Goal: Information Seeking & Learning: Find specific fact

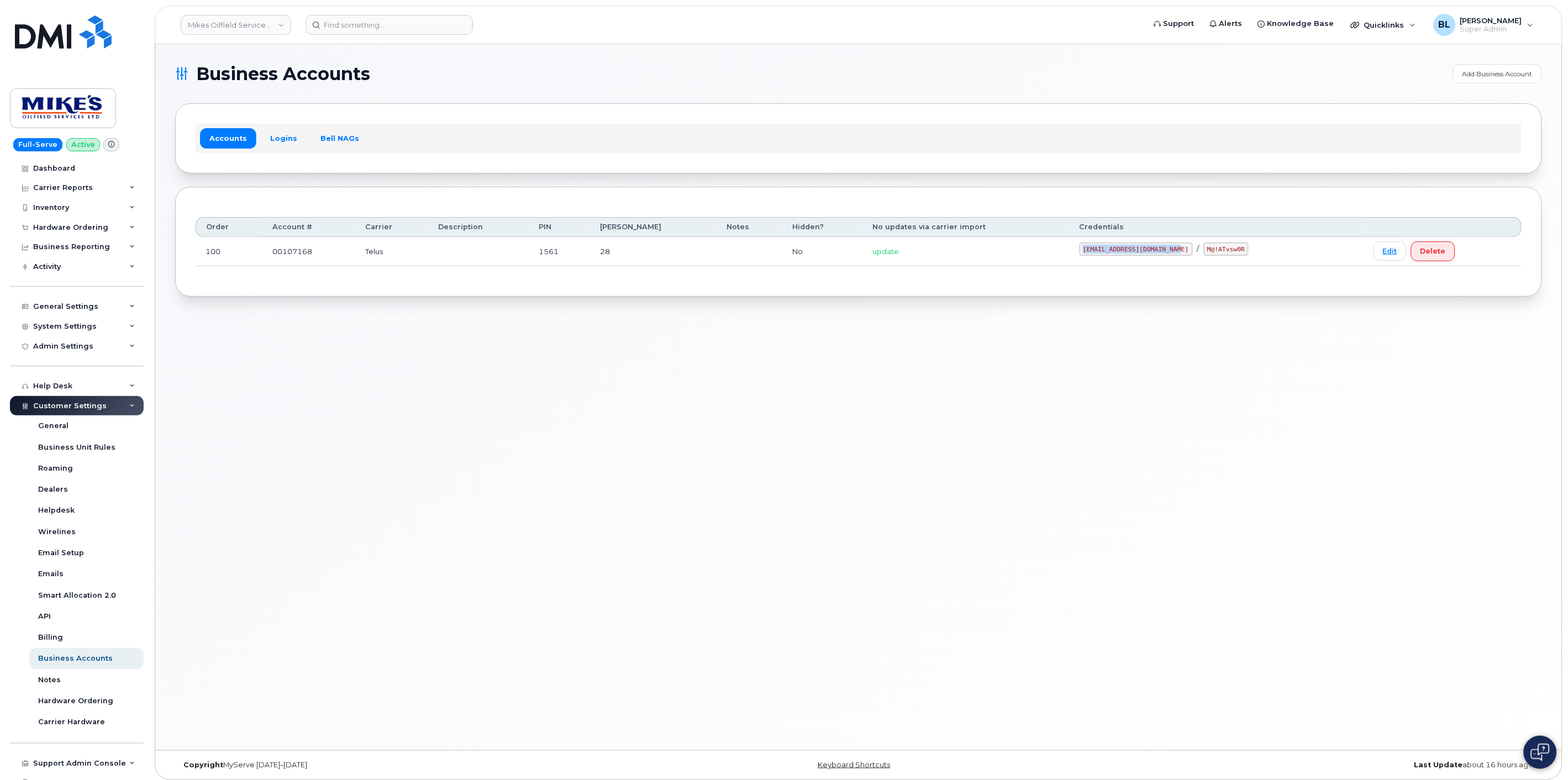
drag, startPoint x: 1076, startPoint y: 249, endPoint x: 1168, endPoint y: 252, distance: 92.0
click at [1168, 252] on code "mikes.oilfield@outlook.com" at bounding box center [1136, 249] width 113 height 13
copy code "mikes.oilfield@outlook.com"
drag, startPoint x: 1182, startPoint y: 250, endPoint x: 1225, endPoint y: 253, distance: 43.1
click at [1225, 253] on div "mikes.oilfield@outlook.com / M@!ATvsw0R" at bounding box center [1217, 249] width 274 height 13
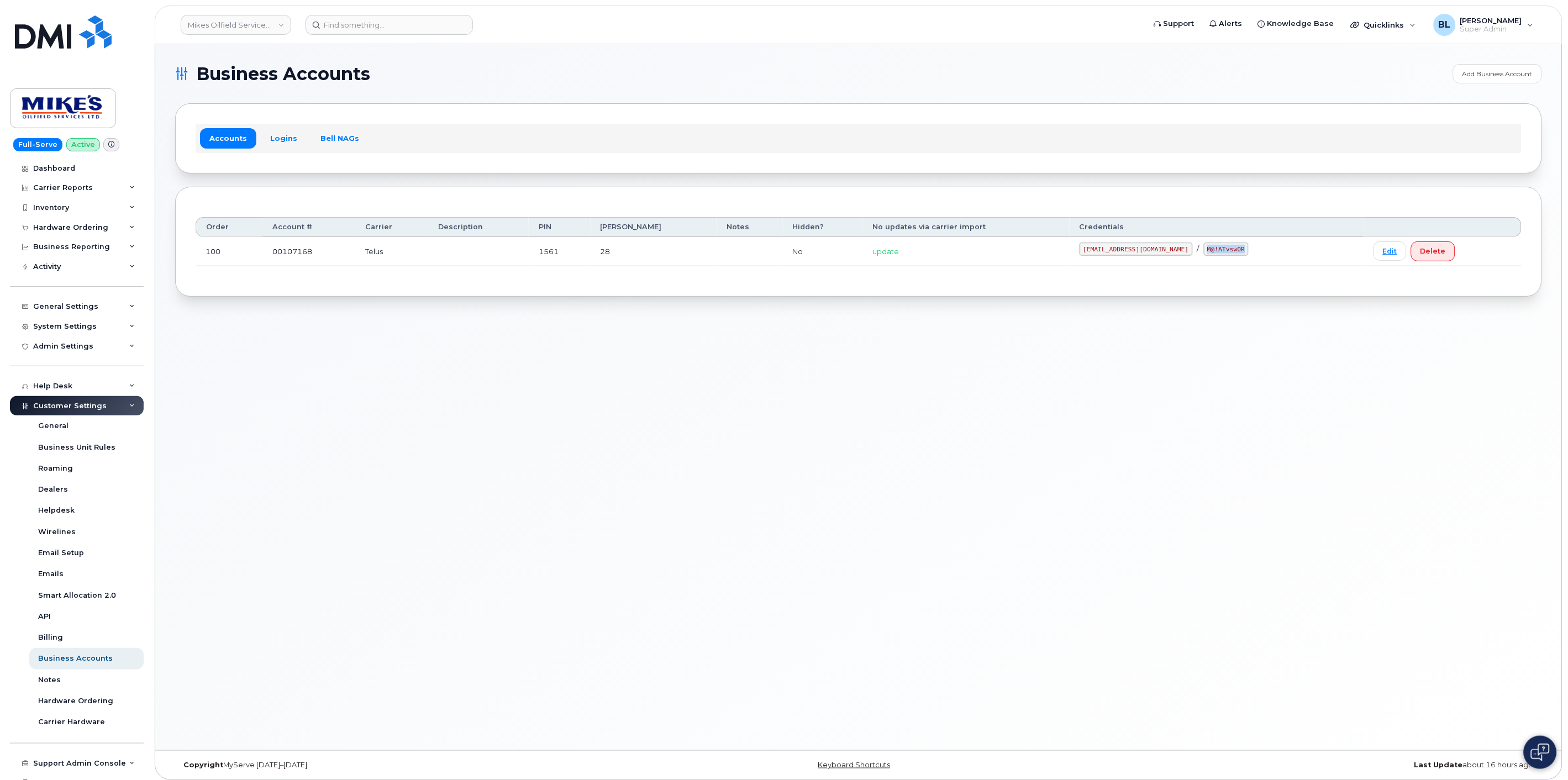
copy code "M@!ATvsw0R"
drag, startPoint x: 387, startPoint y: 440, endPoint x: 455, endPoint y: 274, distance: 179.4
click at [388, 439] on div "Business Accounts Add Business Account Accounts Logins Bell NAGs Order Account …" at bounding box center [858, 397] width 1406 height 706
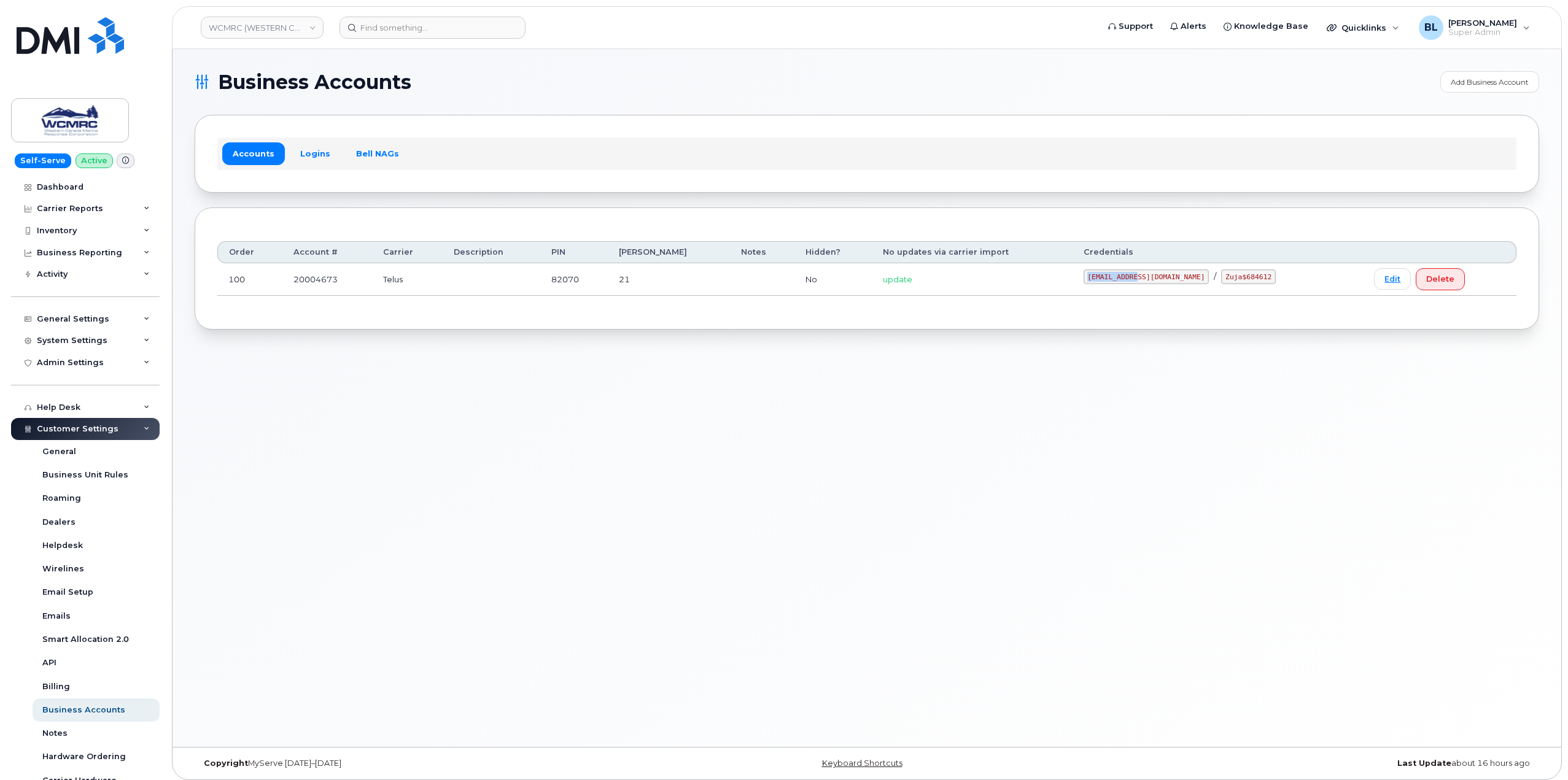
drag, startPoint x: 1150, startPoint y: 278, endPoint x: 1186, endPoint y: 288, distance: 37.4
click at [1188, 281] on td "ap@wcmrc.com / Zuja$684612" at bounding box center [1218, 279] width 291 height 33
copy code "ap@wcmrc.com"
drag, startPoint x: 353, startPoint y: 458, endPoint x: 493, endPoint y: 392, distance: 154.8
click at [358, 459] on div "Business Accounts Add Business Account Accounts Logins Bell NAGs Order Account …" at bounding box center [867, 398] width 1388 height 698
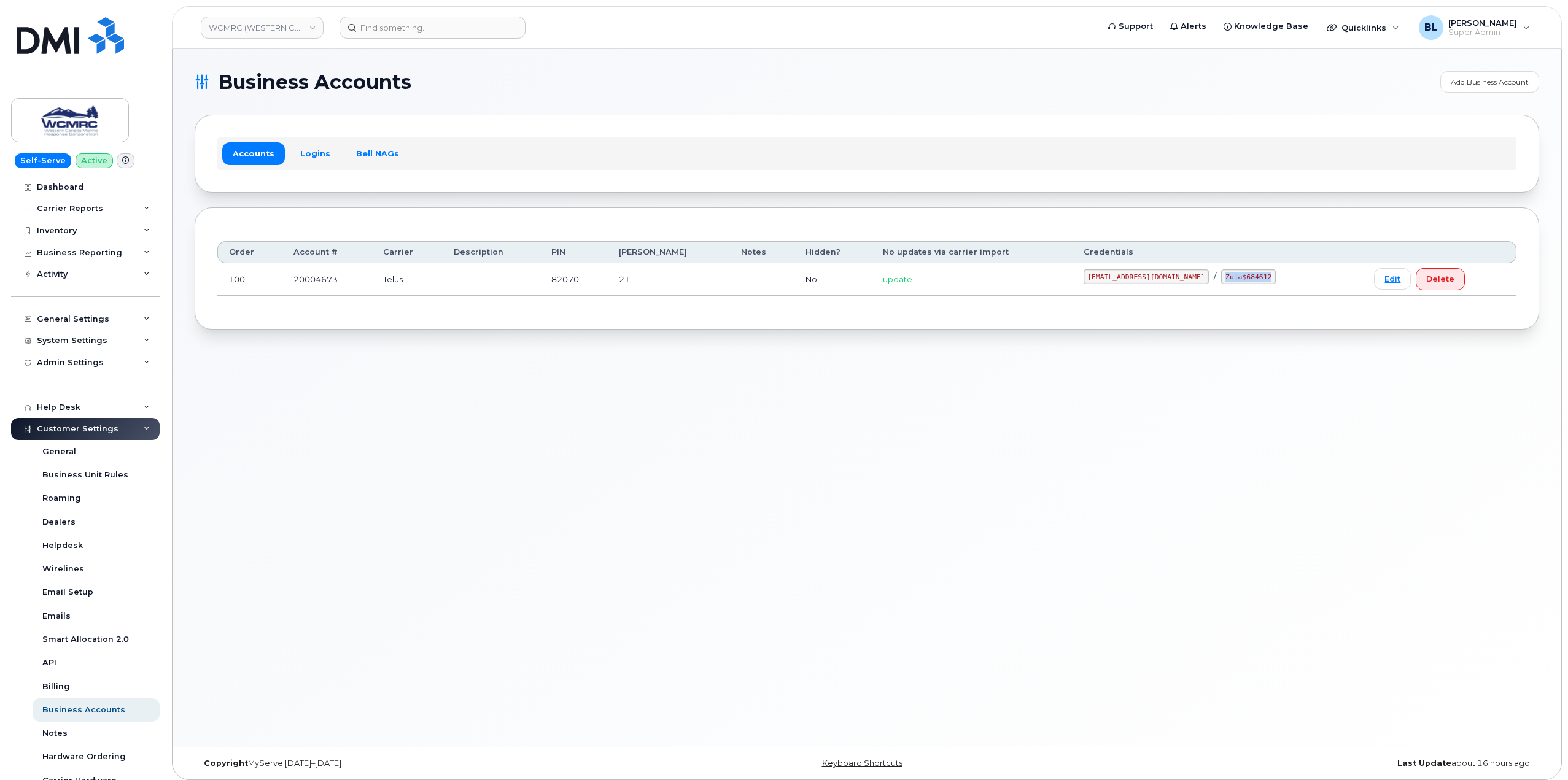
drag, startPoint x: 1206, startPoint y: 279, endPoint x: 1250, endPoint y: 279, distance: 44.0
click at [1250, 279] on code "Zuja$684612" at bounding box center [1248, 277] width 54 height 15
copy code "Zuja$684612"
drag, startPoint x: 403, startPoint y: 478, endPoint x: 405, endPoint y: 412, distance: 66.0
click at [405, 477] on div "Business Accounts Add Business Account Accounts Logins Bell NAGs Order Account …" at bounding box center [867, 398] width 1388 height 698
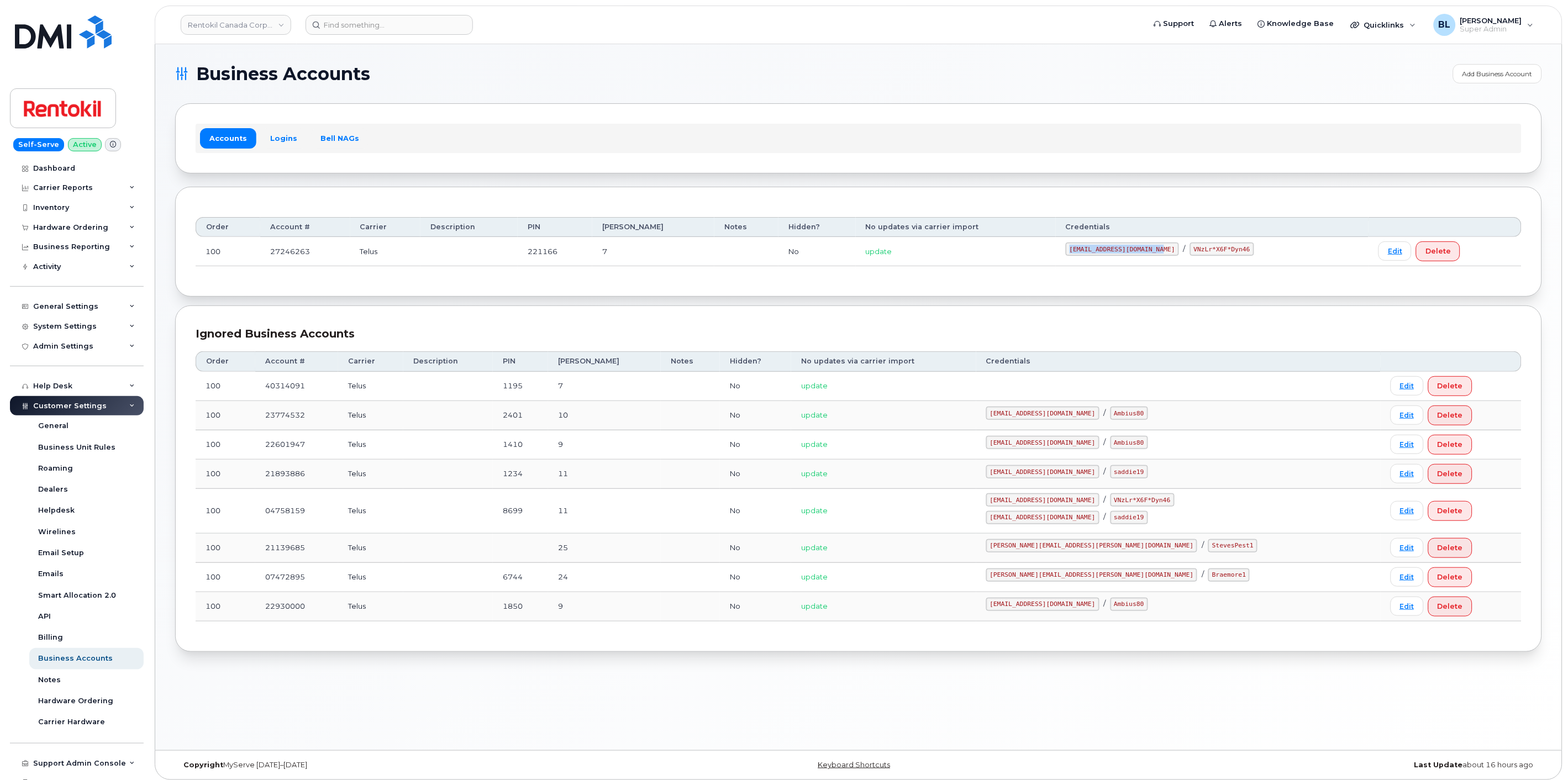
drag, startPoint x: 1067, startPoint y: 246, endPoint x: 1158, endPoint y: 249, distance: 91.0
click at [1158, 249] on code "malorie.bell@rentokil.com" at bounding box center [1122, 249] width 113 height 13
copy code "malorie.bell@rentokil.com"
drag, startPoint x: 1166, startPoint y: 246, endPoint x: 1229, endPoint y: 255, distance: 63.6
click at [1229, 255] on div "malorie.bell@rentokil.com / VNzLr*X6F*Dyn46" at bounding box center [1212, 249] width 293 height 13
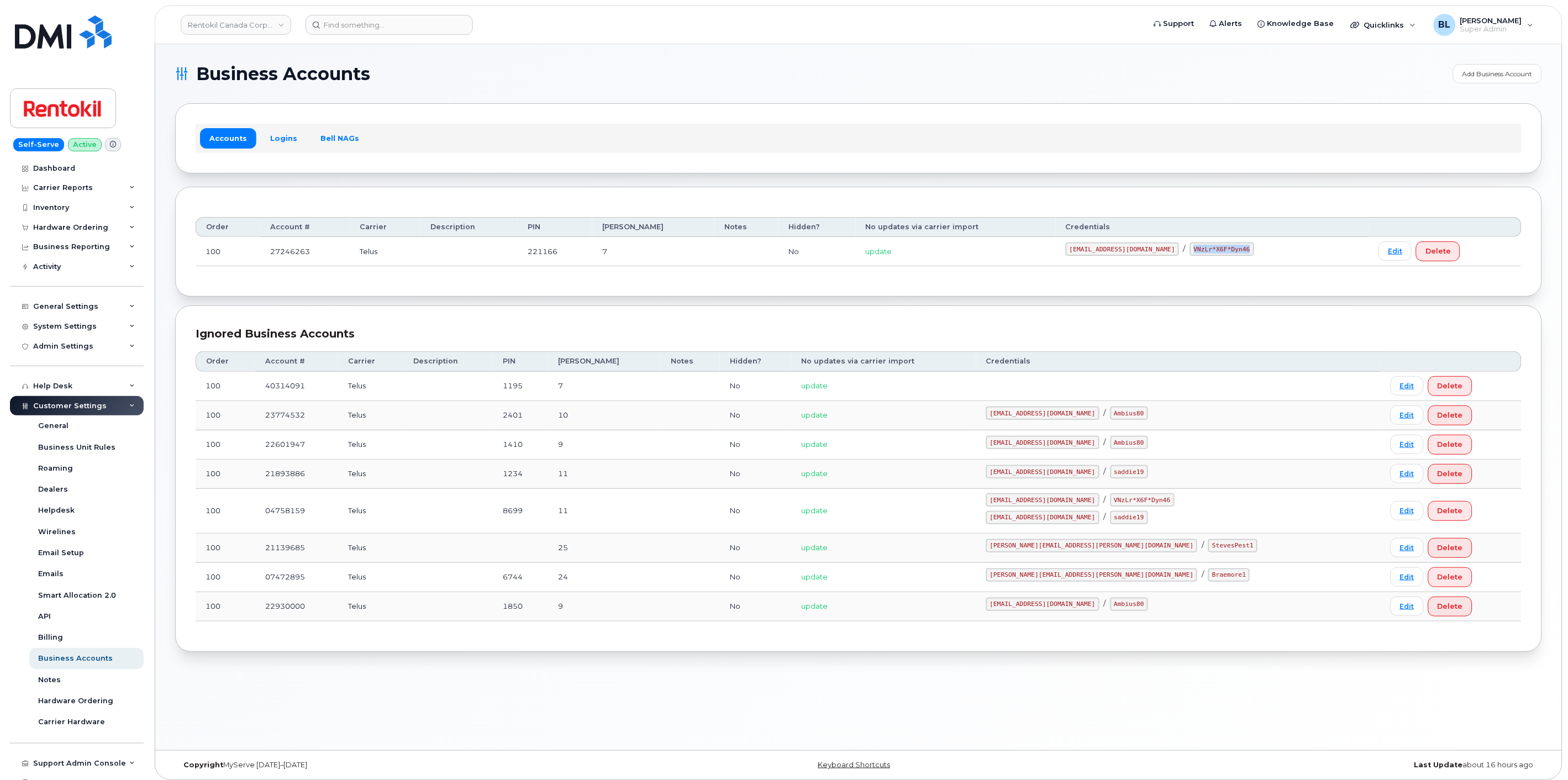
copy code "VNzLr*X6F*Dyn46"
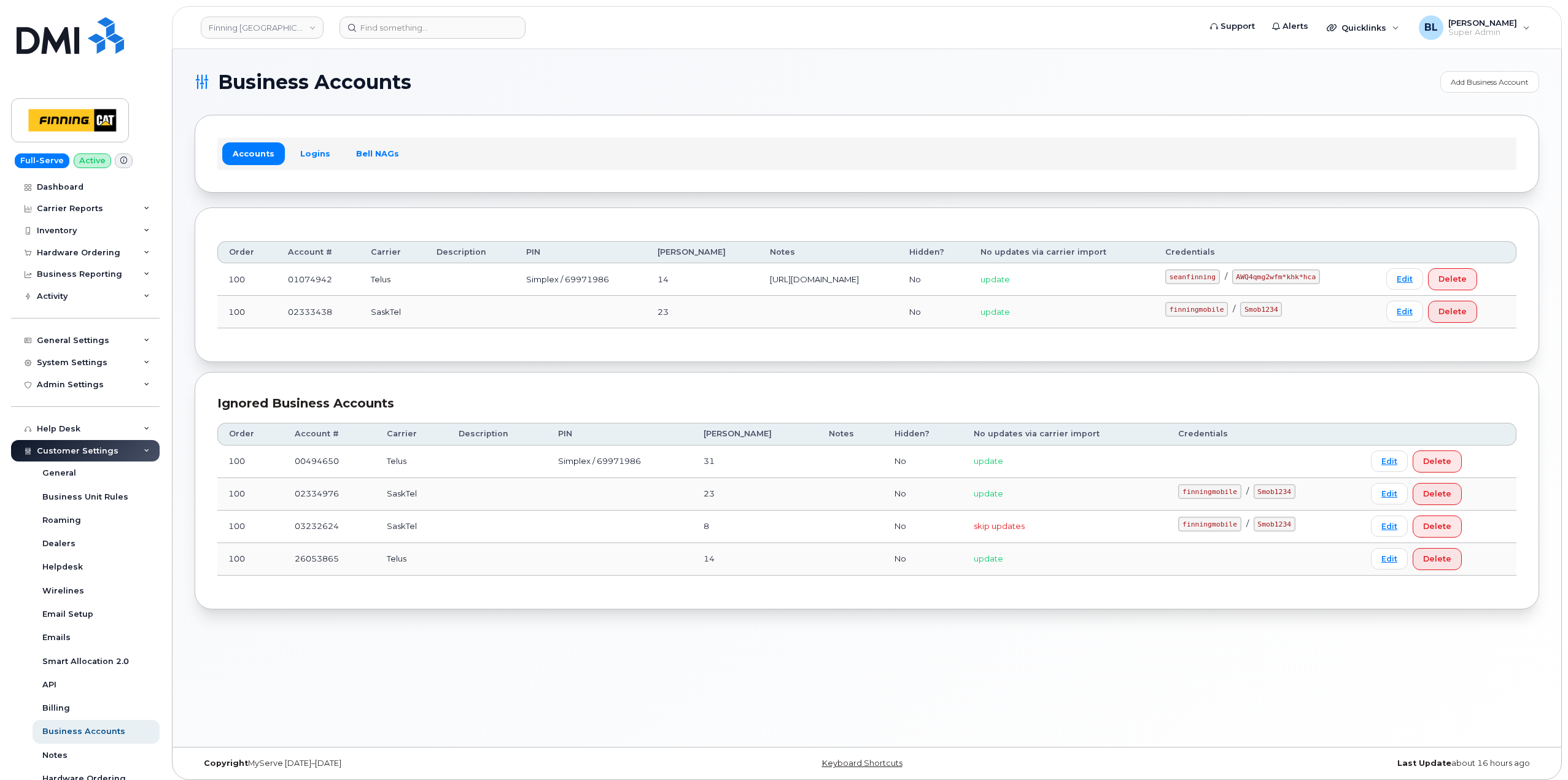
click at [1218, 276] on code "seanfinning" at bounding box center [1192, 277] width 54 height 15
drag, startPoint x: 1206, startPoint y: 277, endPoint x: 1260, endPoint y: 284, distance: 54.5
click at [1260, 284] on td "seanfinning / AWQ4qmg2wfm*khk*hca" at bounding box center [1264, 279] width 221 height 33
copy code "seanfinning"
click at [1506, 205] on section "Business Accounts Add Business Account Accounts Logins Bell NAGs Order Account …" at bounding box center [867, 340] width 1344 height 538
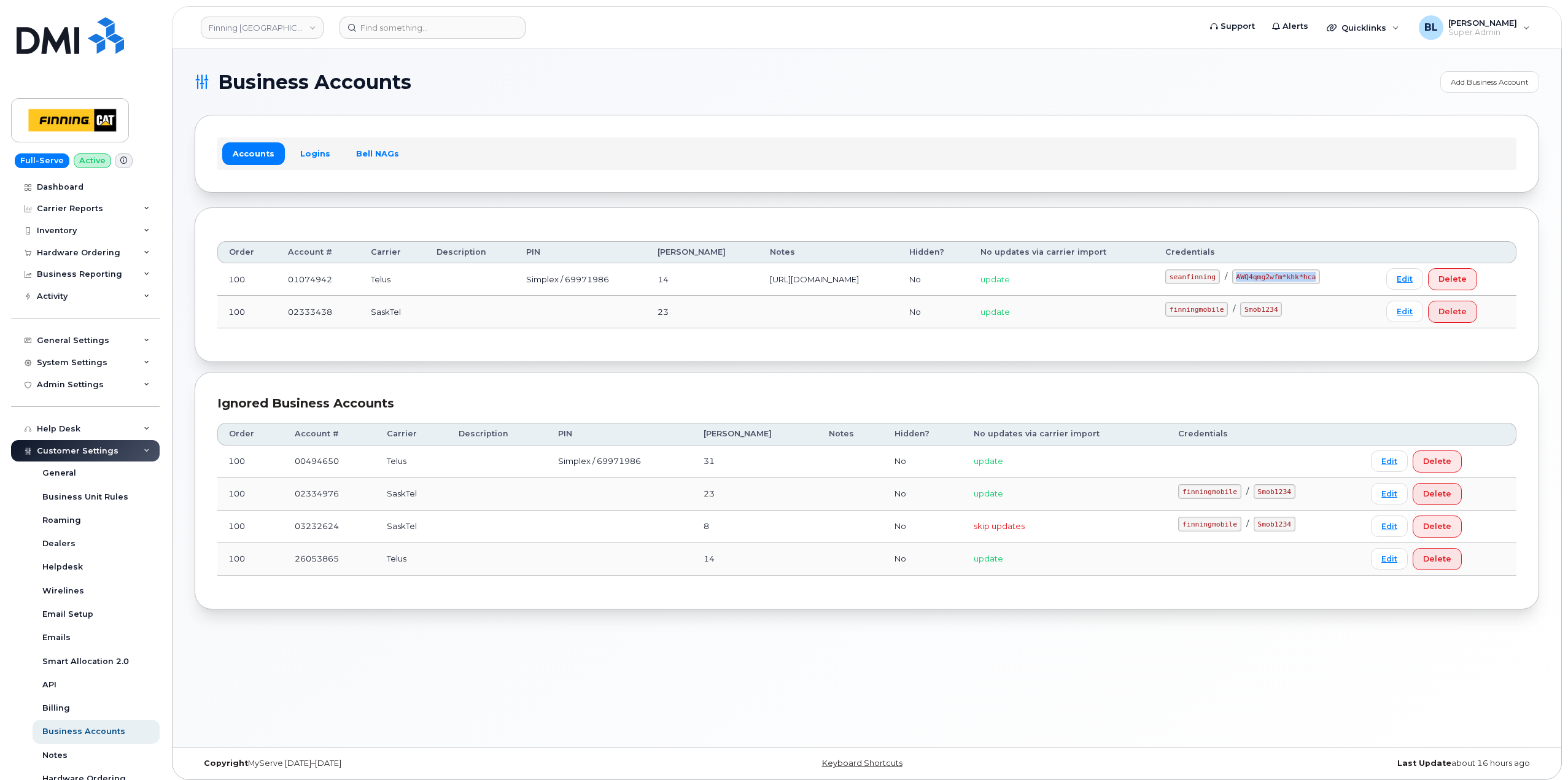
drag, startPoint x: 1278, startPoint y: 280, endPoint x: 1352, endPoint y: 280, distance: 74.0
click at [1320, 280] on code "AWQ4qmg2wfm*khk*hca" at bounding box center [1275, 277] width 88 height 15
copy code "AWQ4qmg2wfm*khk*hca"
drag, startPoint x: 321, startPoint y: 349, endPoint x: 386, endPoint y: 262, distance: 108.6
click at [321, 347] on div "Order Account # Carrier Description PIN [PERSON_NAME] Notes Hidden? No updates …" at bounding box center [867, 284] width 1344 height 154
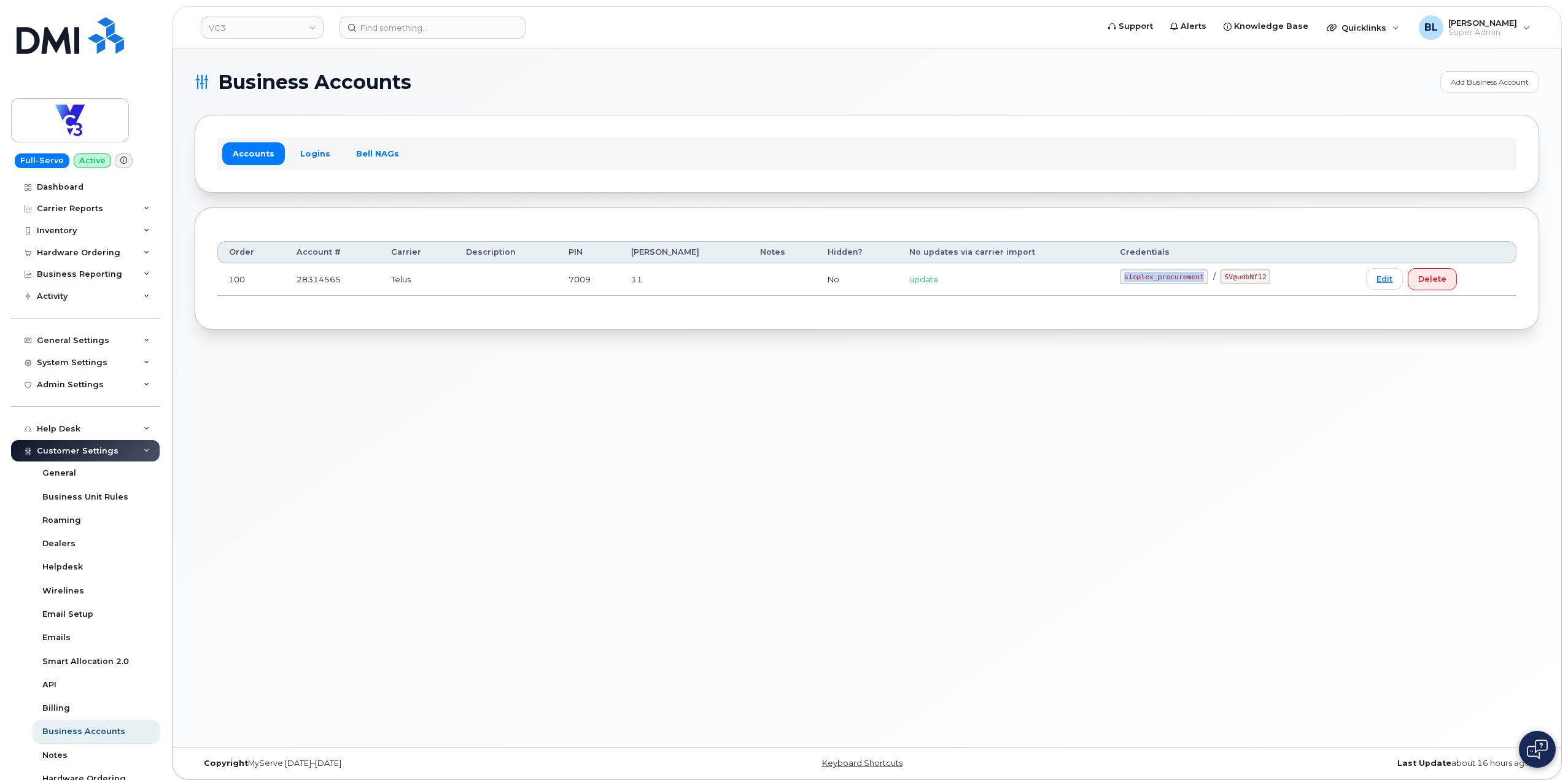
drag, startPoint x: 1122, startPoint y: 280, endPoint x: 1188, endPoint y: 279, distance: 66.0
click at [1188, 279] on code "simplex_procurement" at bounding box center [1163, 277] width 88 height 15
copy code "simplex_procurement"
click at [1561, 411] on body "VC3 Support Alerts Knowledge Base Quicklinks Suspend / Cancel Device Change SIM…" at bounding box center [784, 393] width 1568 height 786
drag, startPoint x: 1199, startPoint y: 275, endPoint x: 1245, endPoint y: 276, distance: 46.0
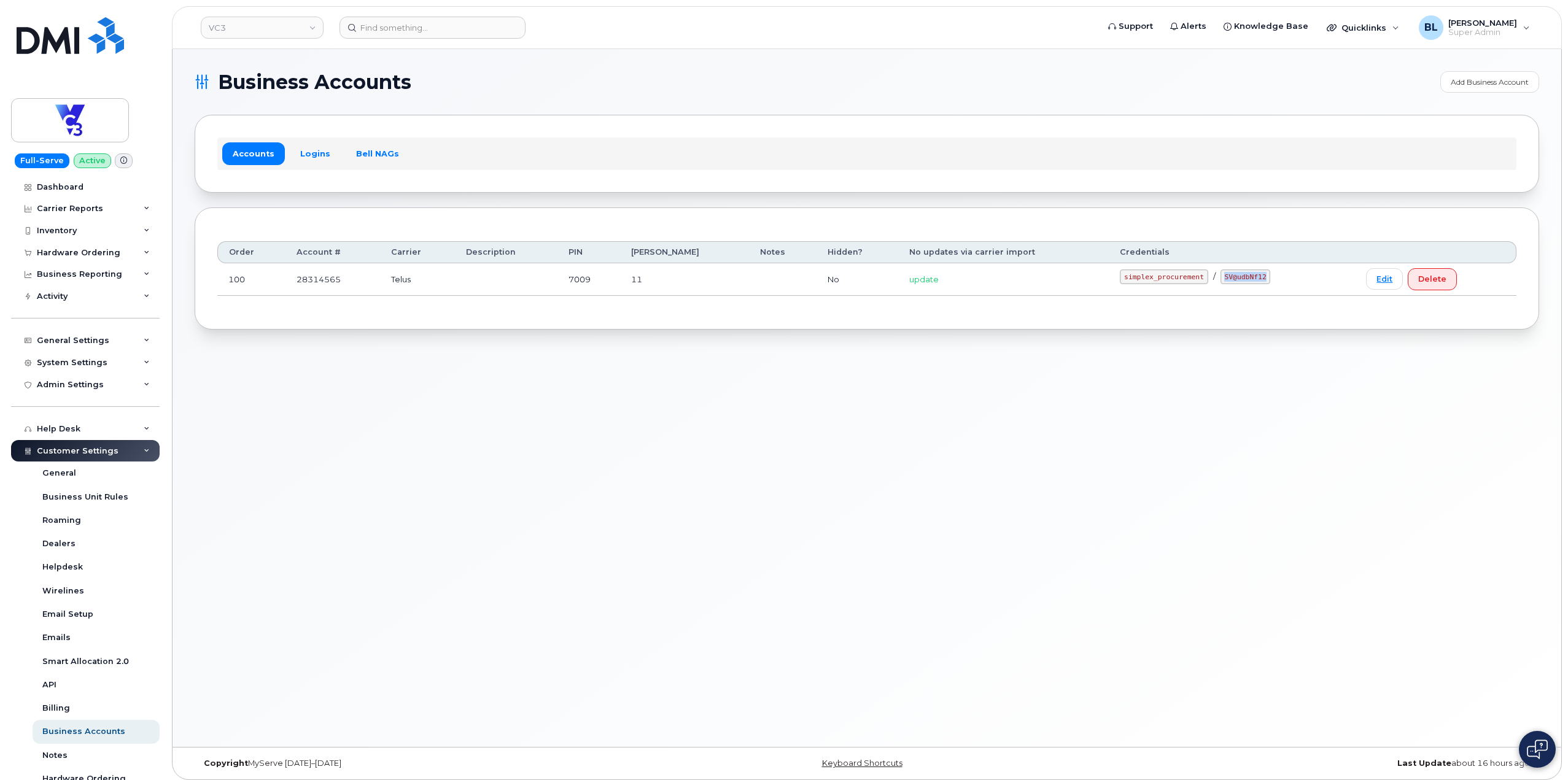
click at [1245, 276] on div "simplex_procurement / SV@udbNf12" at bounding box center [1231, 277] width 224 height 15
copy code "SV@udbNf12"
drag, startPoint x: 254, startPoint y: 473, endPoint x: 289, endPoint y: 443, distance: 46.1
click at [254, 473] on div "Business Accounts Add Business Account Accounts Logins Bell NAGs Order Account …" at bounding box center [867, 398] width 1388 height 698
click at [977, 575] on div "Business Accounts Add Business Account Accounts Logins Bell NAGs Order Account …" at bounding box center [867, 398] width 1388 height 698
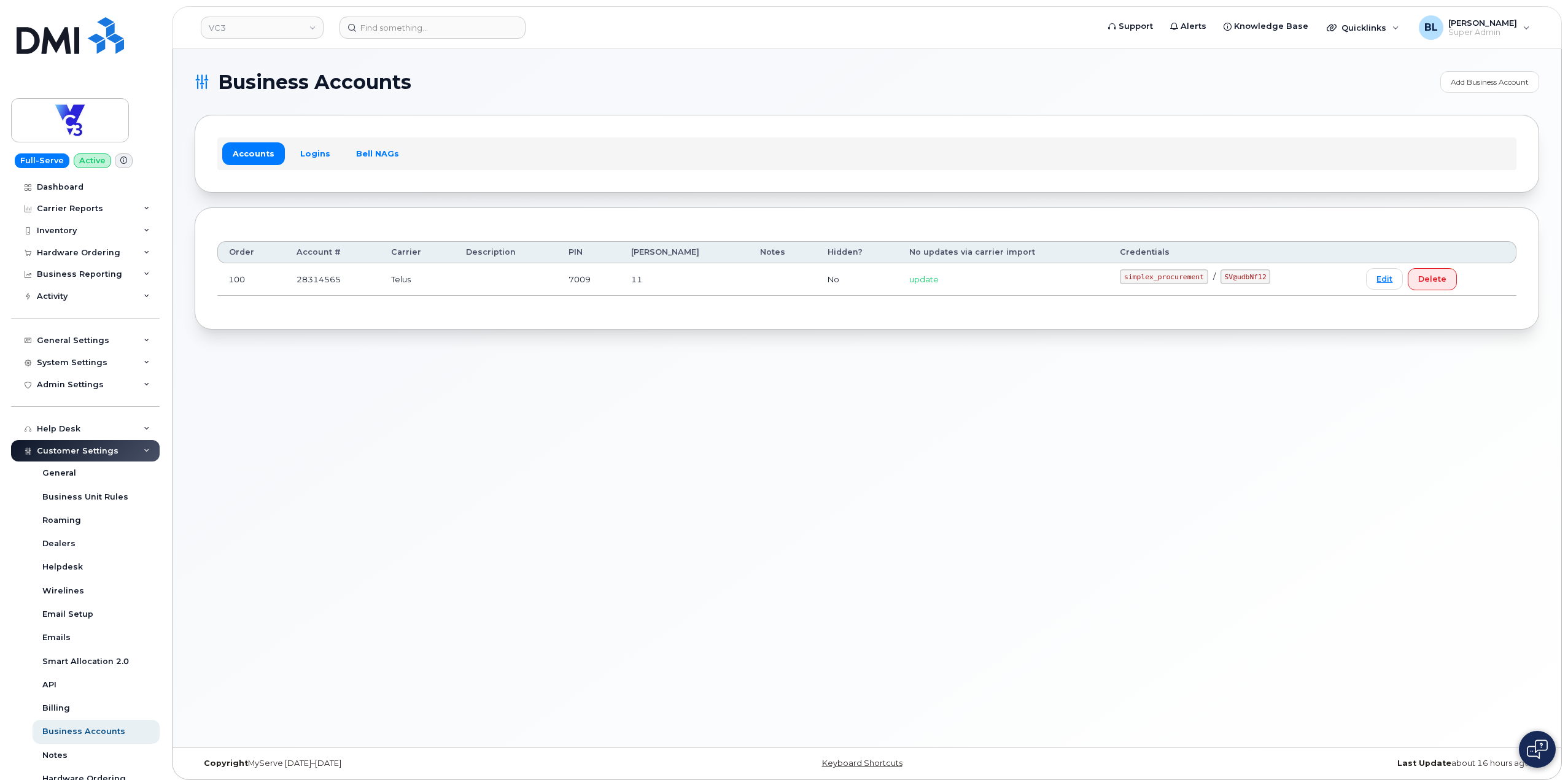
drag, startPoint x: 946, startPoint y: 56, endPoint x: 933, endPoint y: 52, distance: 13.6
click at [944, 56] on div "Business Accounts Add Business Account Accounts Logins Bell NAGs Order Account …" at bounding box center [867, 398] width 1388 height 698
click at [454, 25] on input at bounding box center [432, 27] width 186 height 22
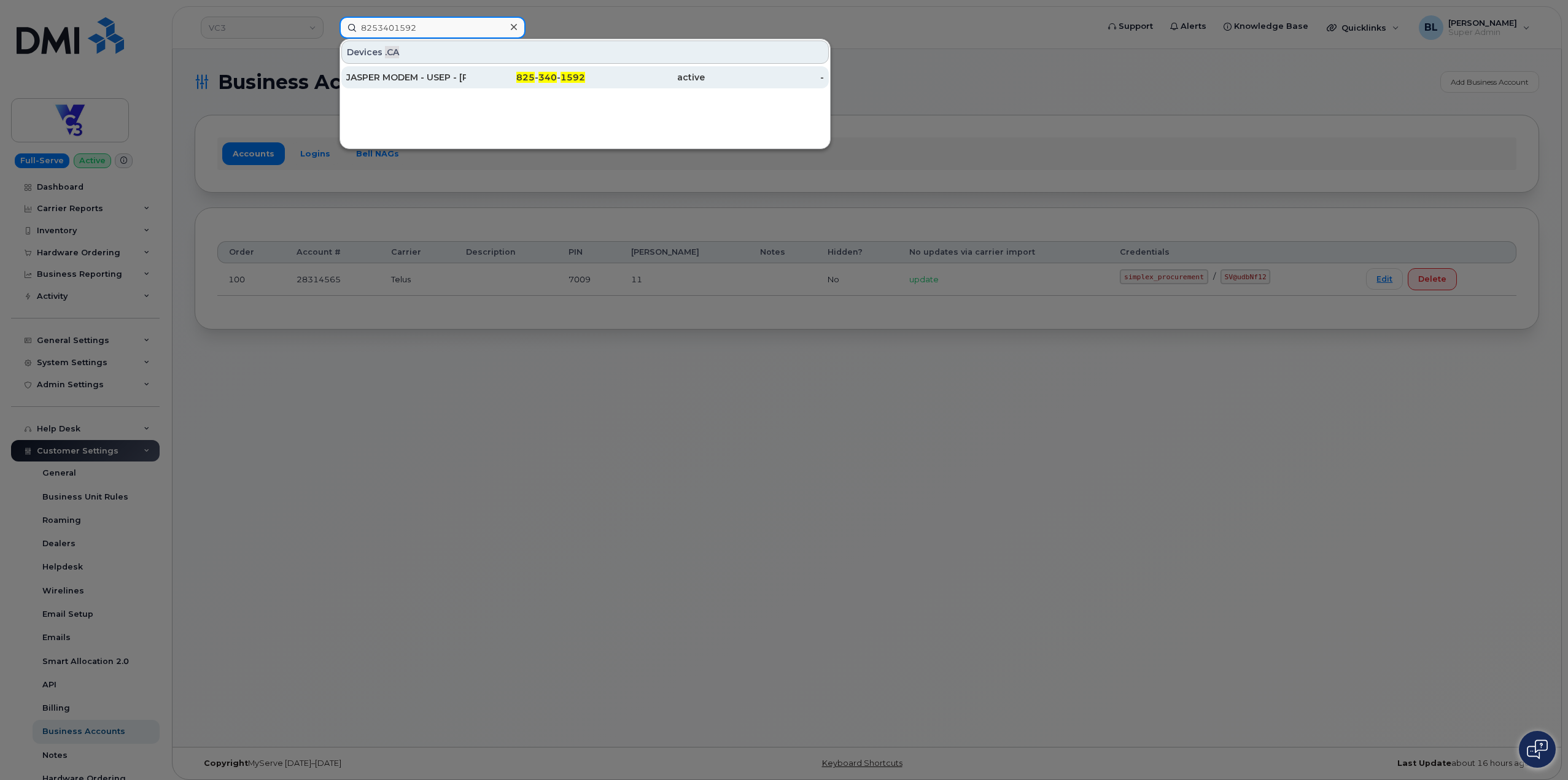
type input "8253401592"
